Goal: Task Accomplishment & Management: Use online tool/utility

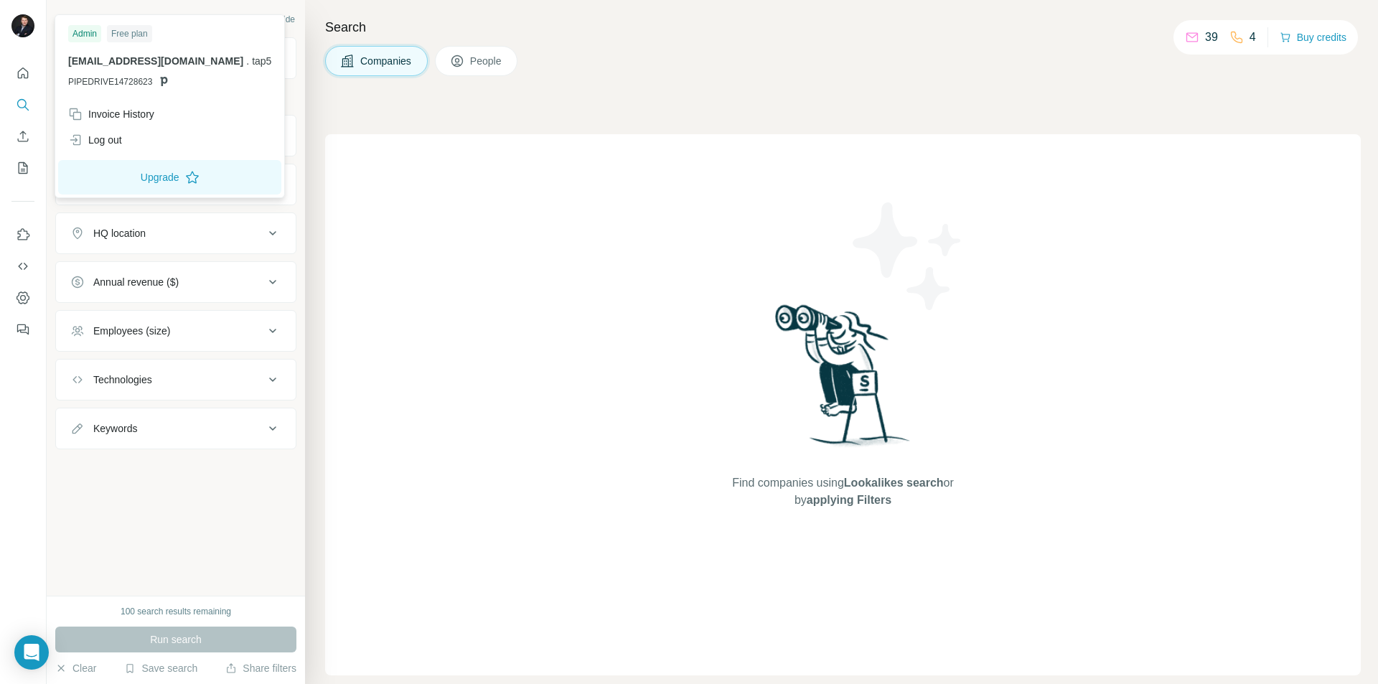
click at [19, 26] on img at bounding box center [22, 25] width 23 height 23
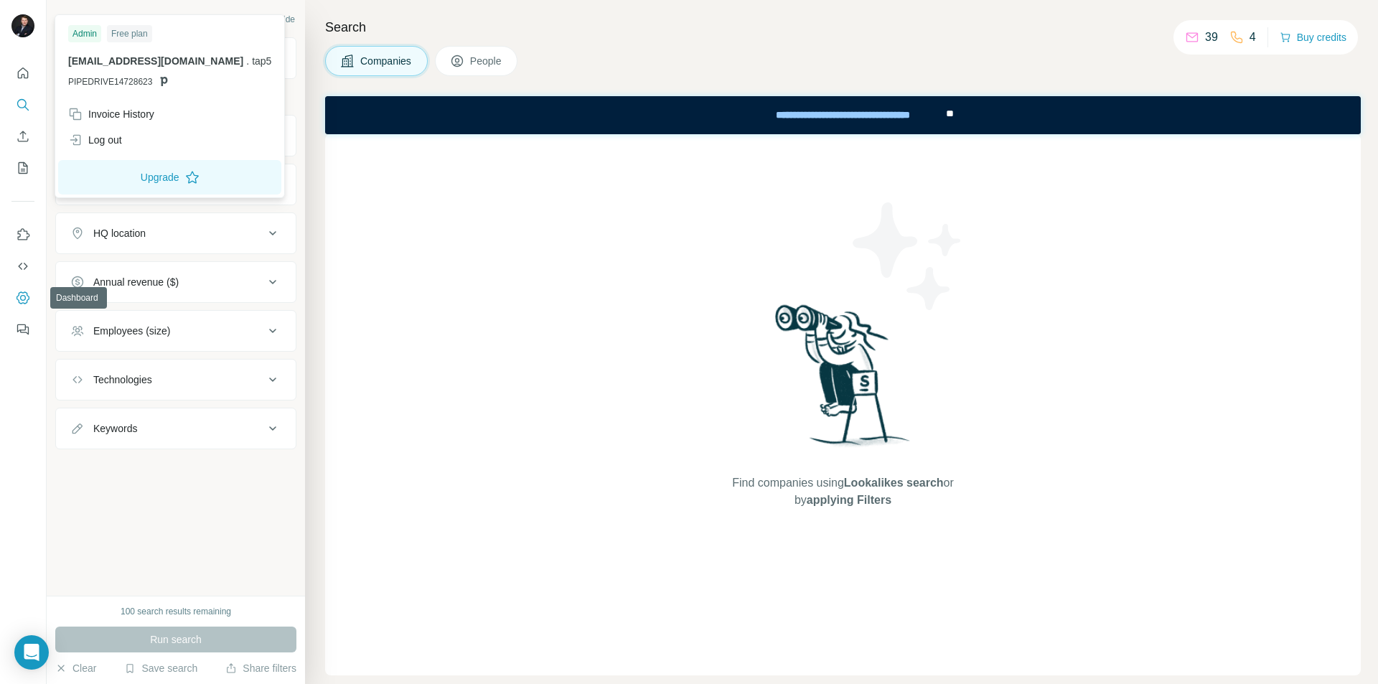
click at [25, 299] on icon "Dashboard" at bounding box center [23, 298] width 6 height 6
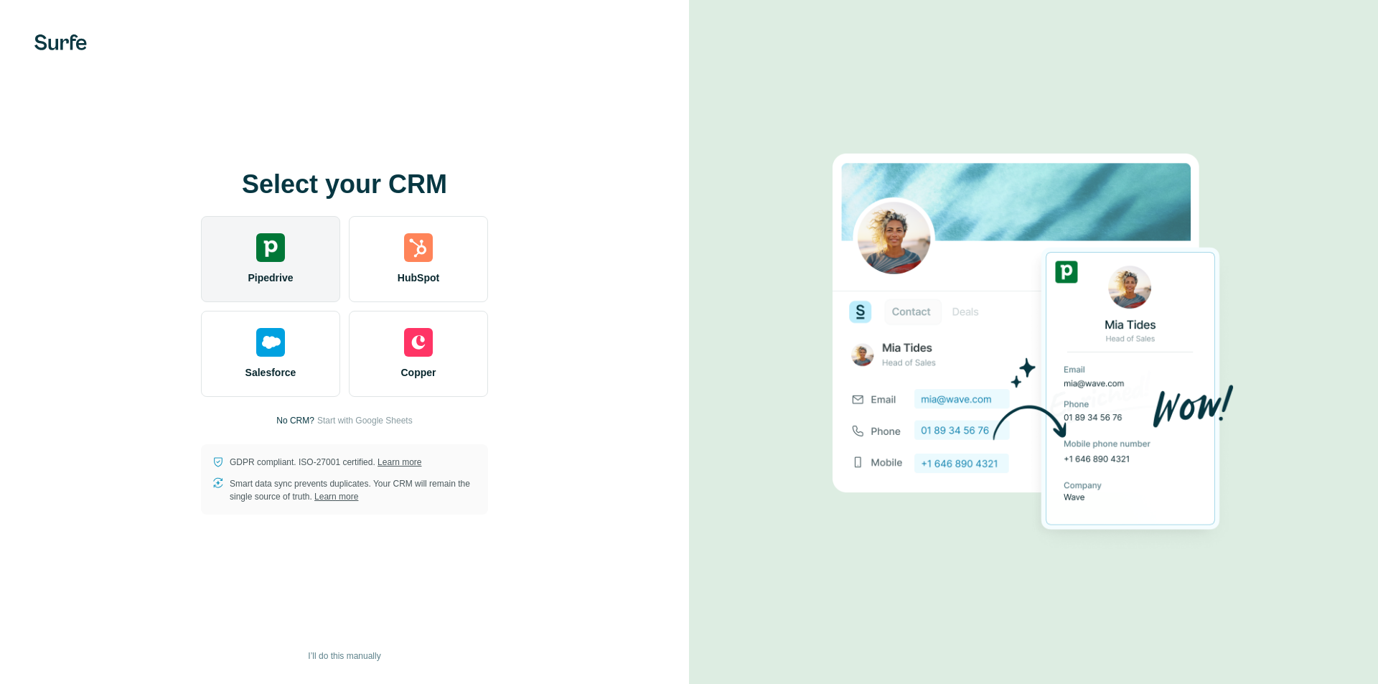
click at [272, 264] on div "Pipedrive" at bounding box center [270, 259] width 139 height 86
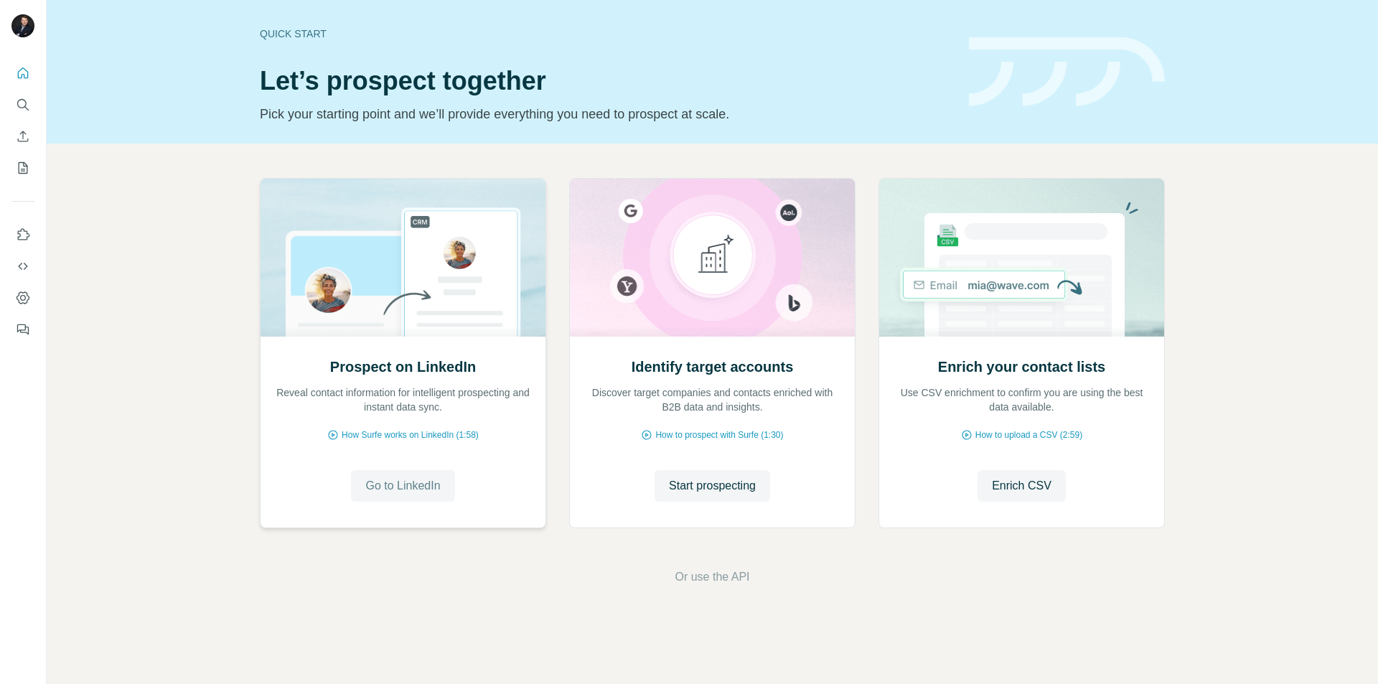
click at [403, 489] on span "Go to LinkedIn" at bounding box center [402, 485] width 75 height 17
